Goal: Task Accomplishment & Management: Manage account settings

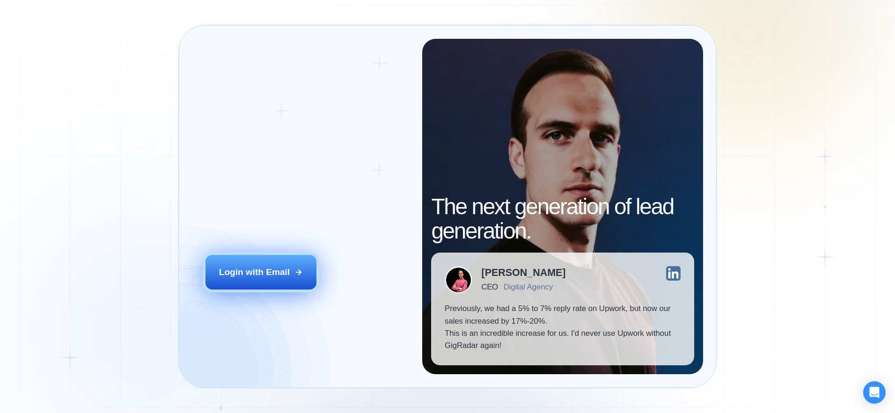
click at [267, 272] on div "Login with Email" at bounding box center [254, 272] width 71 height 12
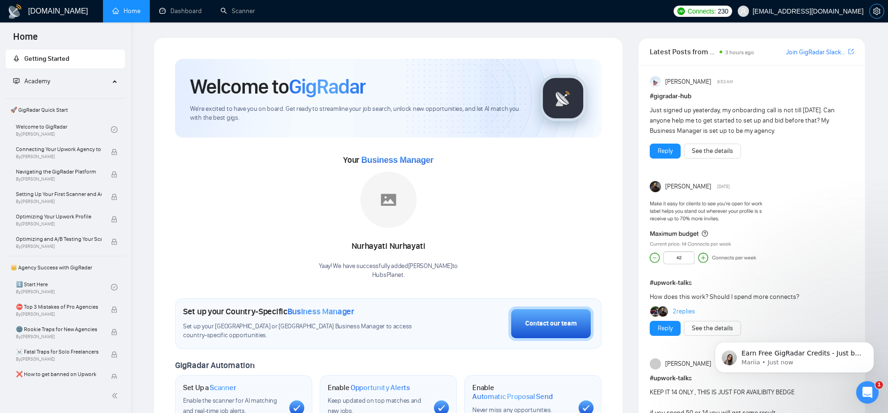
click at [874, 13] on icon "setting" at bounding box center [876, 10] width 7 height 7
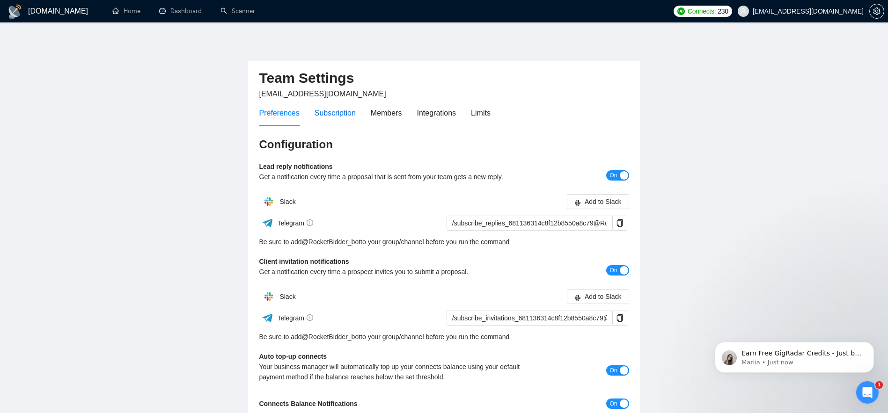
click at [340, 115] on div "Subscription" at bounding box center [335, 113] width 41 height 12
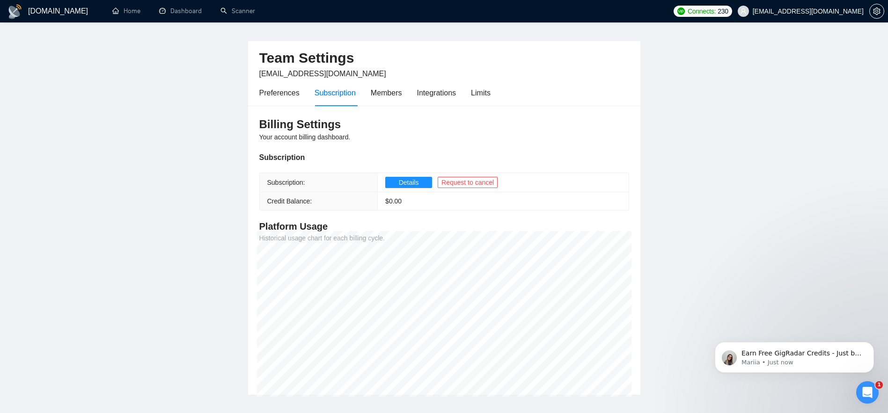
scroll to position [62, 0]
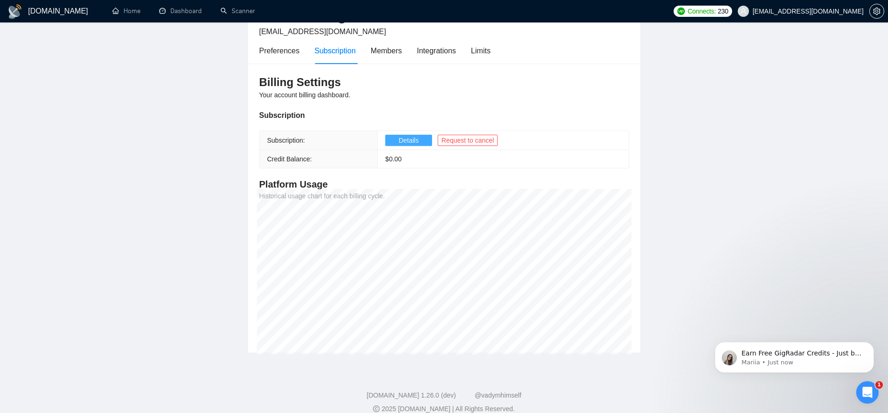
click at [414, 142] on span "Details" at bounding box center [409, 140] width 20 height 10
